Goal: Transaction & Acquisition: Purchase product/service

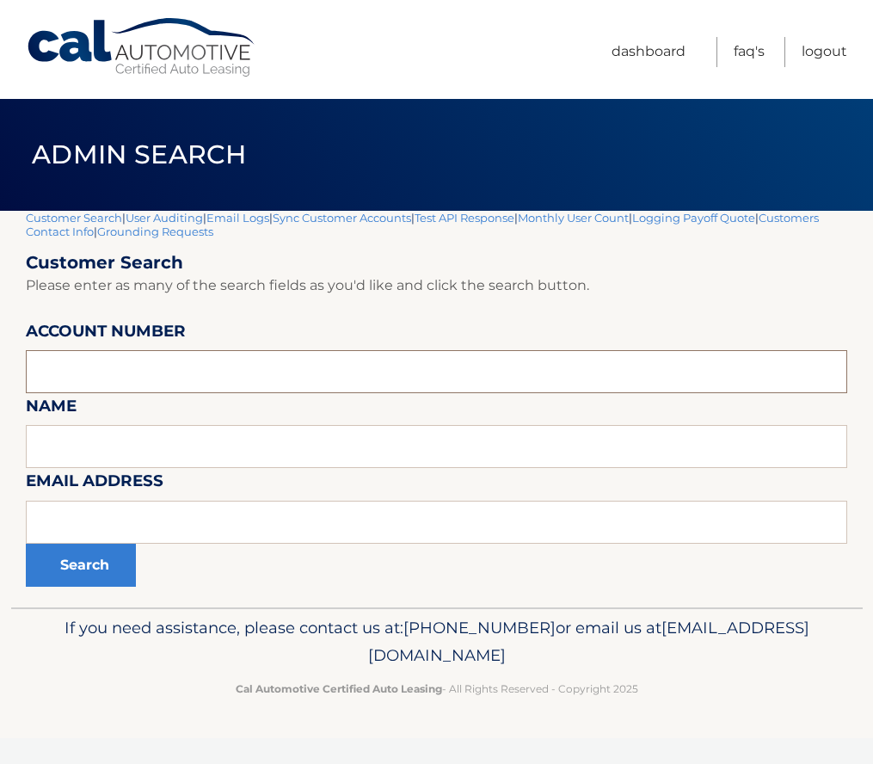
click at [110, 376] on input "text" at bounding box center [437, 371] width 822 height 43
paste input "44455641503"
type input "44455641503"
click at [82, 559] on button "Search" at bounding box center [81, 565] width 110 height 43
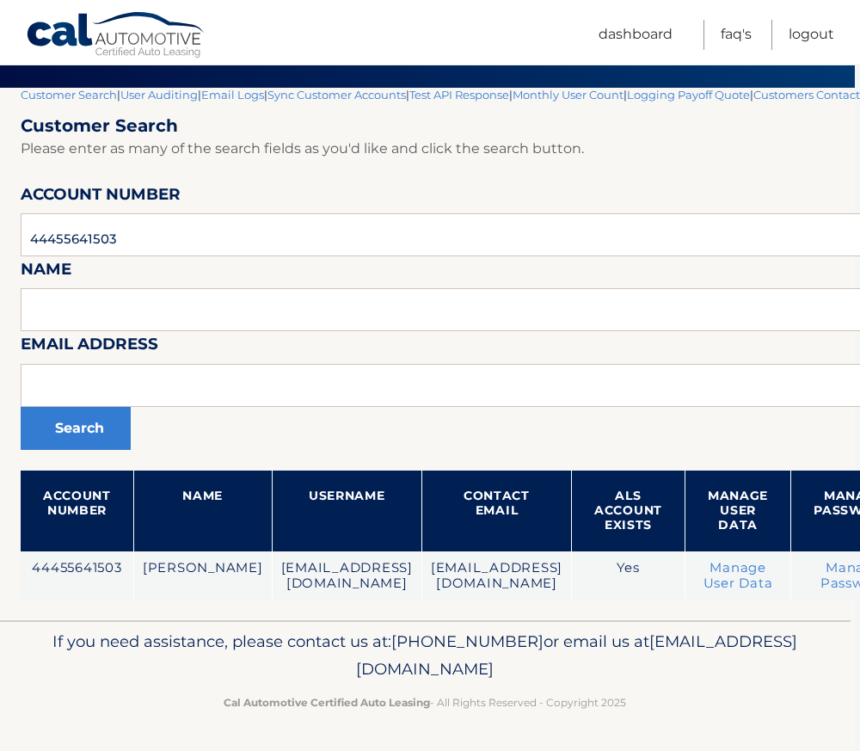
scroll to position [123, 314]
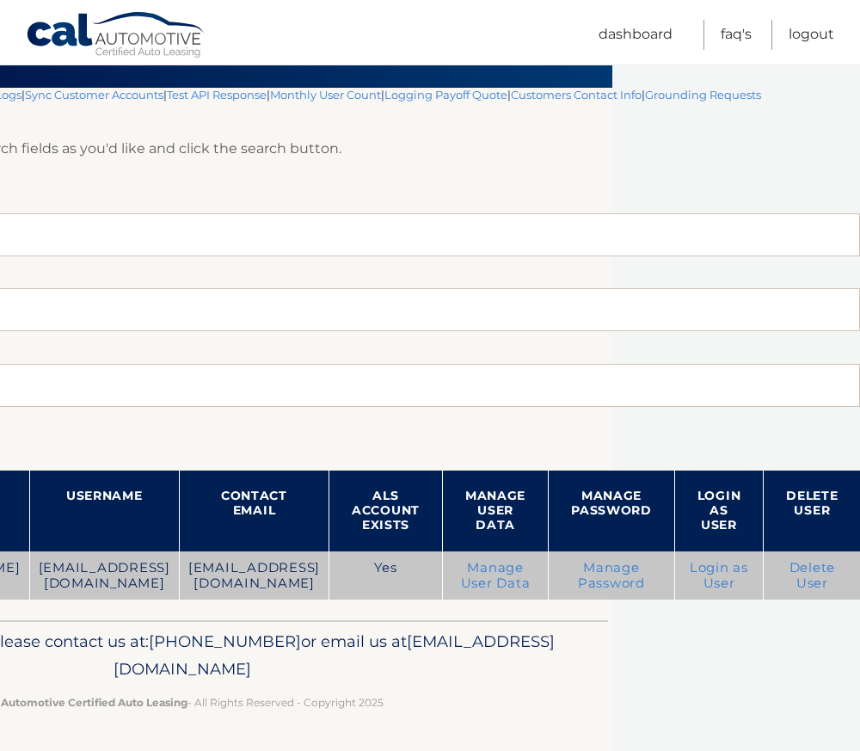
click at [724, 586] on link "Login as User" at bounding box center [719, 575] width 59 height 31
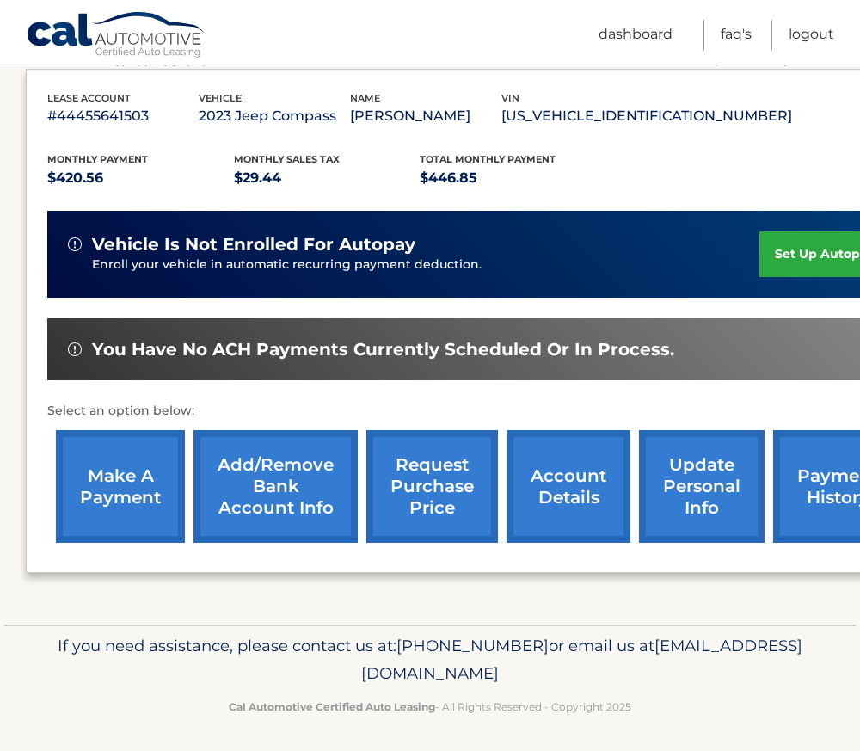
scroll to position [292, 0]
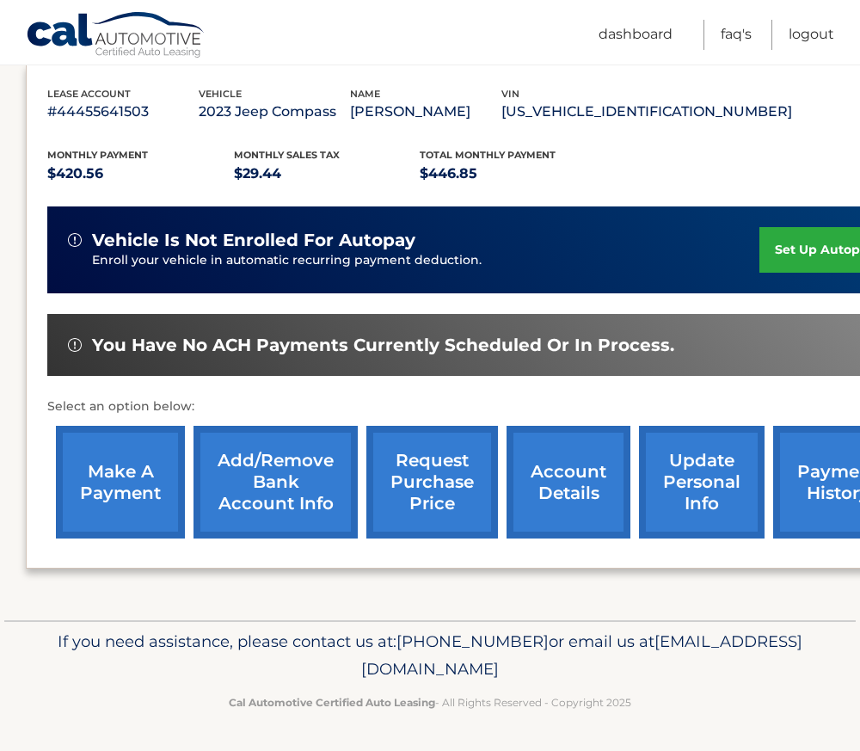
click at [837, 488] on link "payment history" at bounding box center [838, 482] width 129 height 113
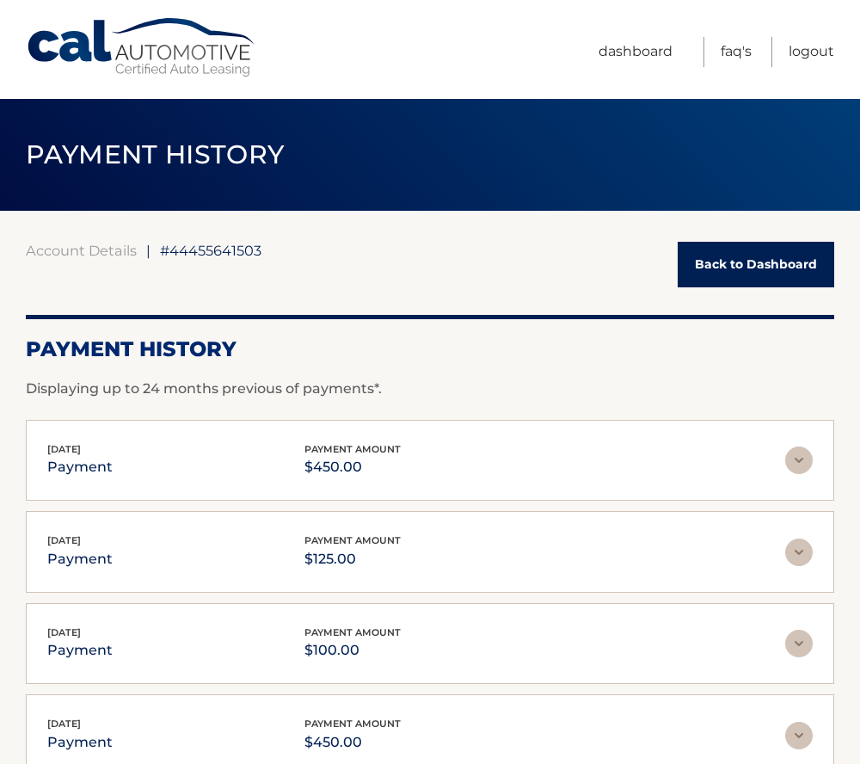
click at [348, 457] on p "$450.00" at bounding box center [353, 467] width 96 height 24
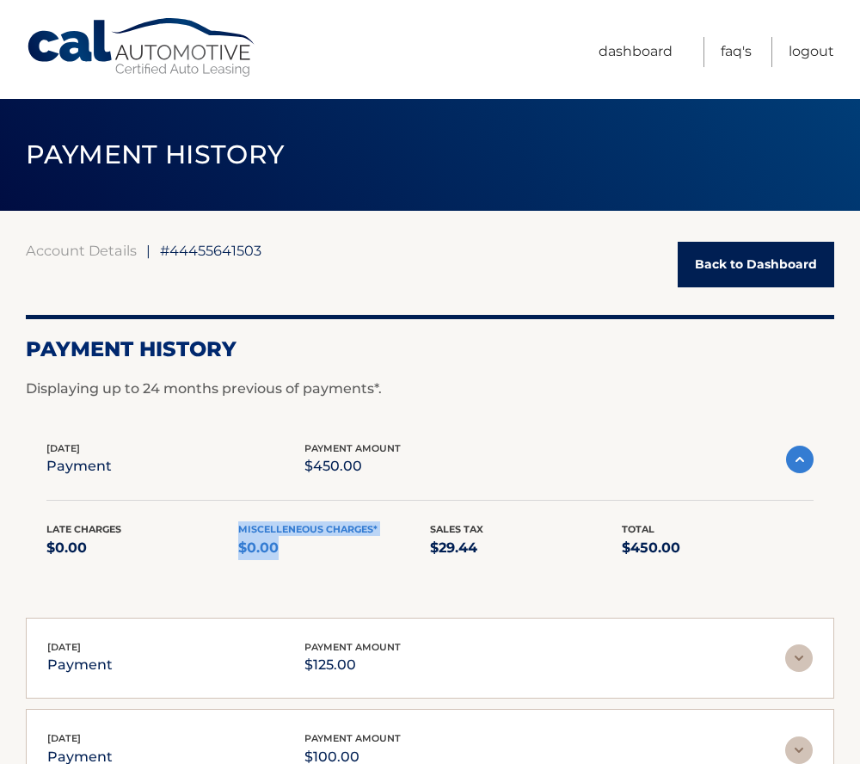
drag, startPoint x: 278, startPoint y: 546, endPoint x: 231, endPoint y: 546, distance: 47.3
click at [231, 546] on div "Late Charges $0.00 Miscelleneous Charges* $0.00 Sales Tax $29.44 Total $450.00" at bounding box center [430, 550] width 768 height 59
drag, startPoint x: 231, startPoint y: 546, endPoint x: 443, endPoint y: 365, distance: 279.5
click at [443, 365] on div "Payment History Displaying up to 24 months previous of payments*." at bounding box center [430, 357] width 809 height 84
click at [639, 56] on link "Dashboard" at bounding box center [636, 52] width 74 height 30
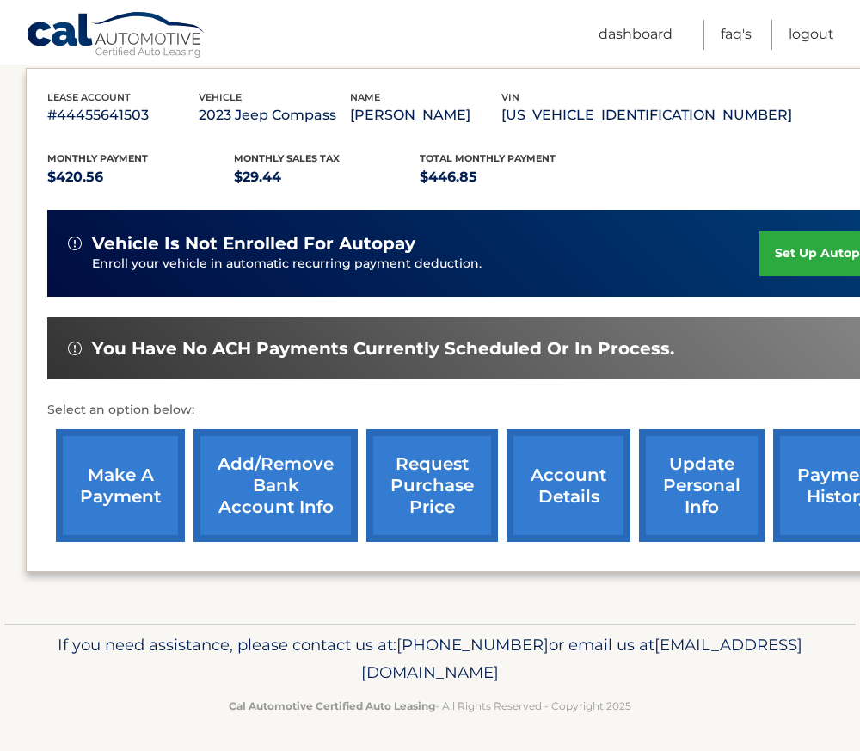
scroll to position [292, 0]
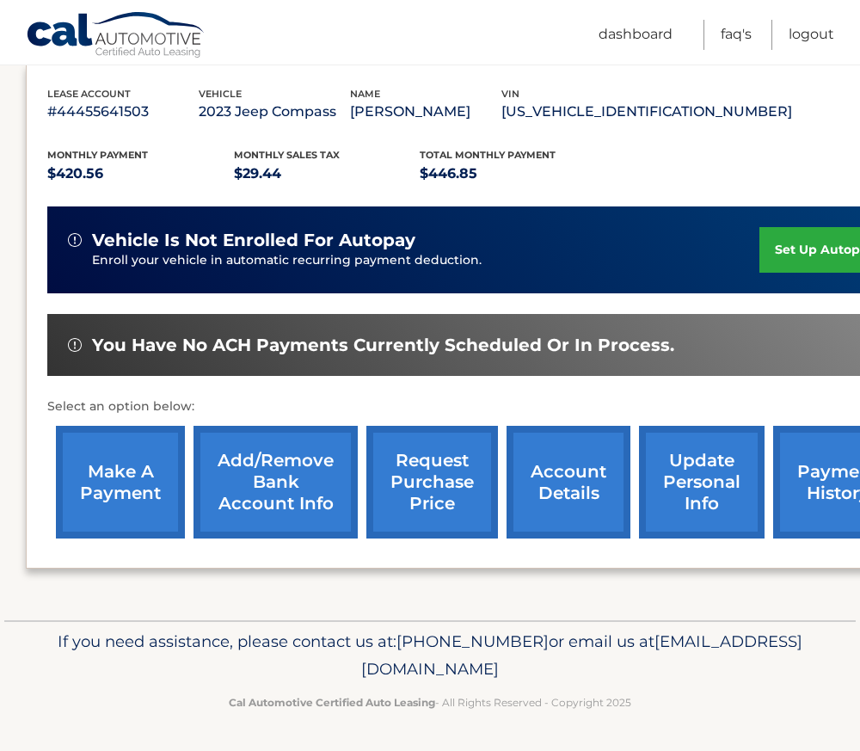
click at [126, 454] on link "make a payment" at bounding box center [120, 482] width 129 height 113
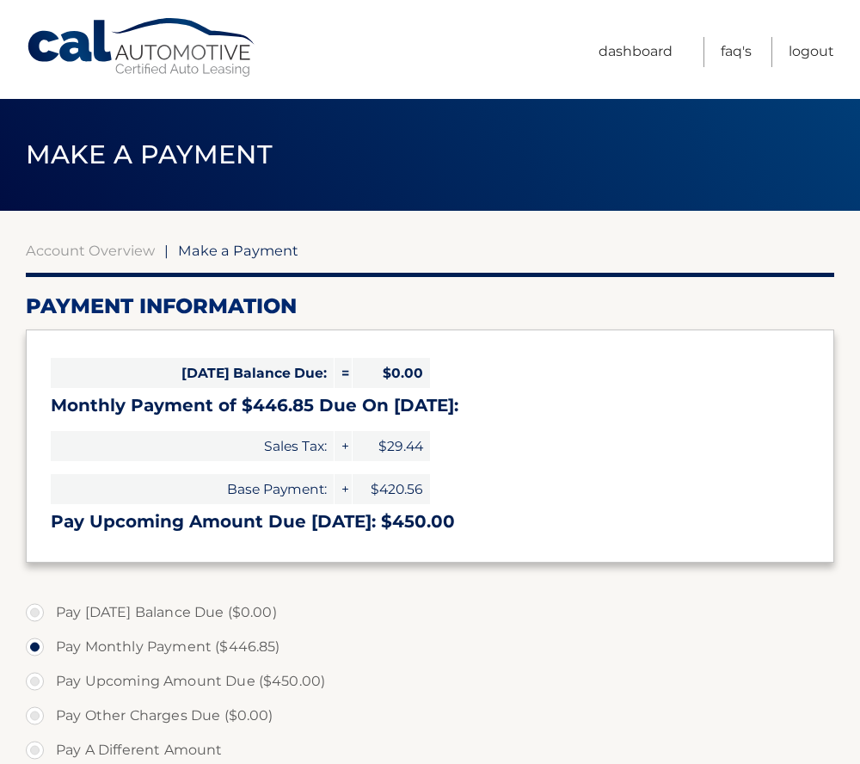
select select "Y2ZjMTY2MmUtNDRlMS00ODk4LWEwNGMtNzgzN2IyNWMzODQ5"
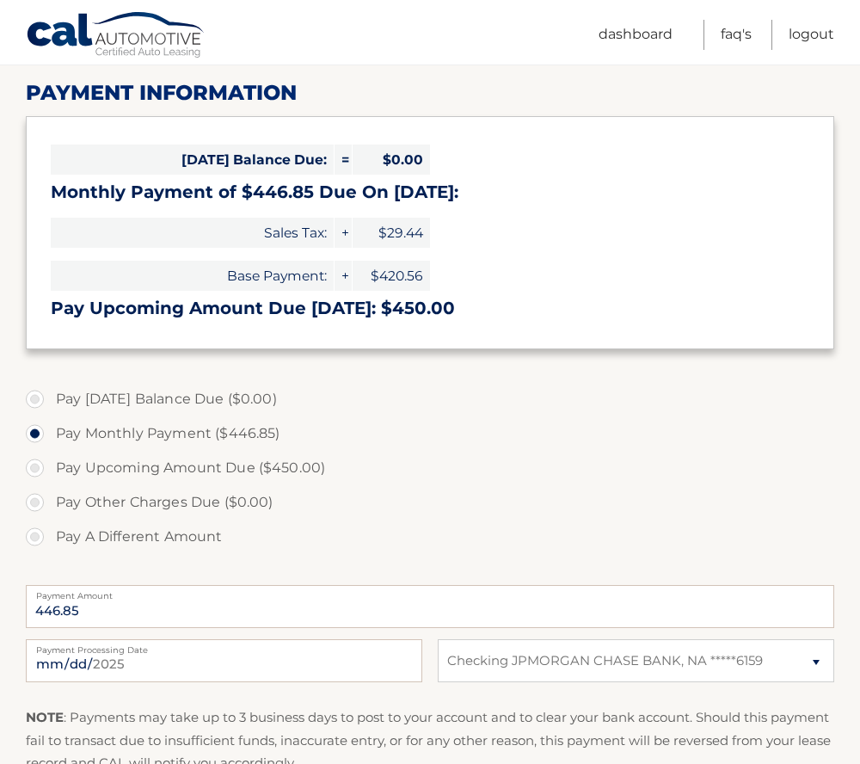
scroll to position [258, 0]
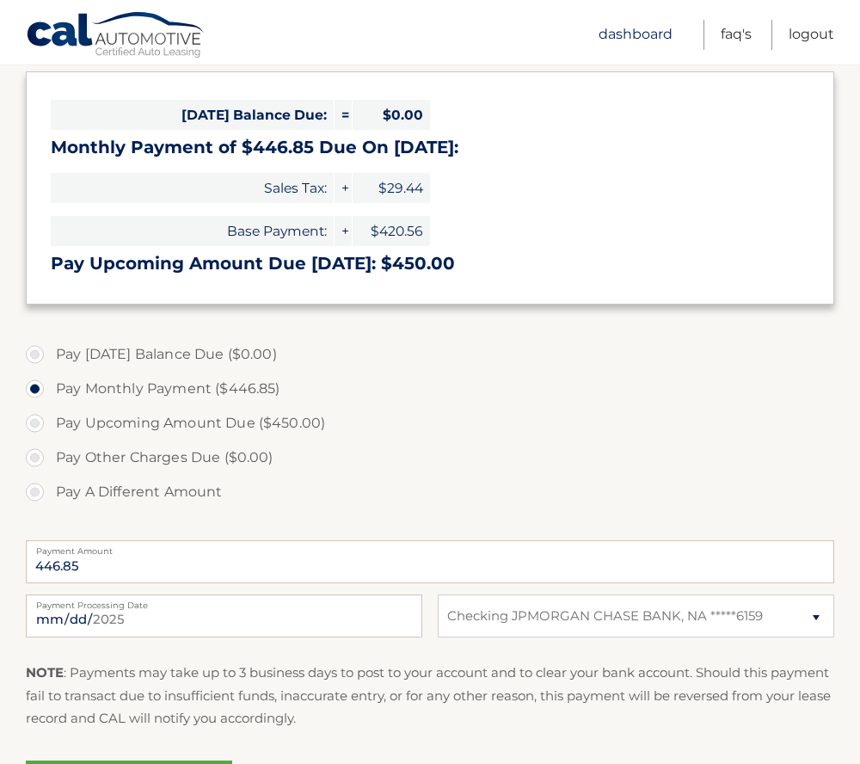
click at [630, 40] on link "Dashboard" at bounding box center [636, 35] width 74 height 30
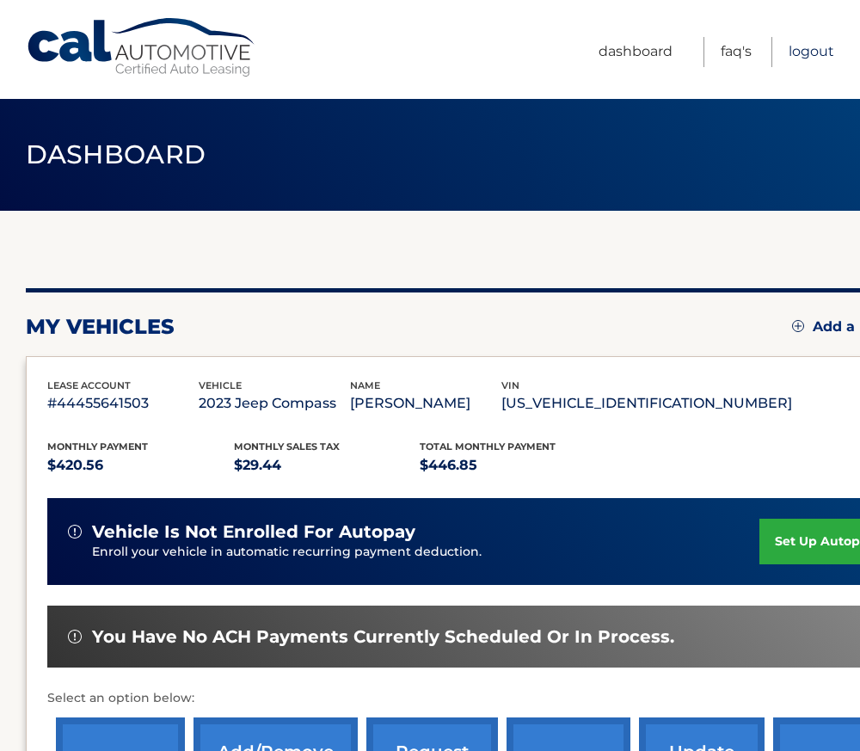
click at [815, 54] on link "Logout" at bounding box center [812, 52] width 46 height 30
